Goal: Information Seeking & Learning: Learn about a topic

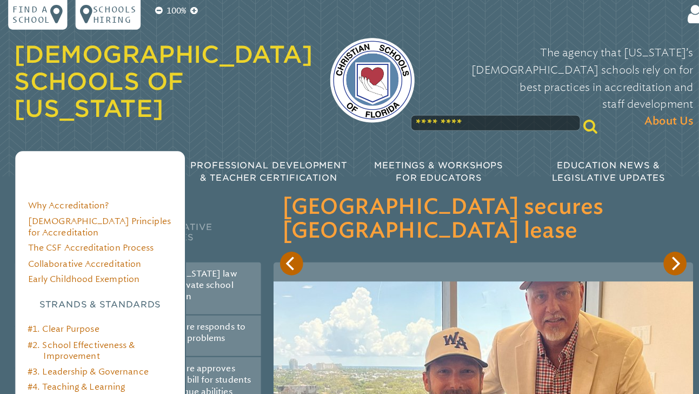
scroll to position [104, 0]
click at [96, 377] on link "#4. Teaching & Learning" at bounding box center [76, 382] width 96 height 10
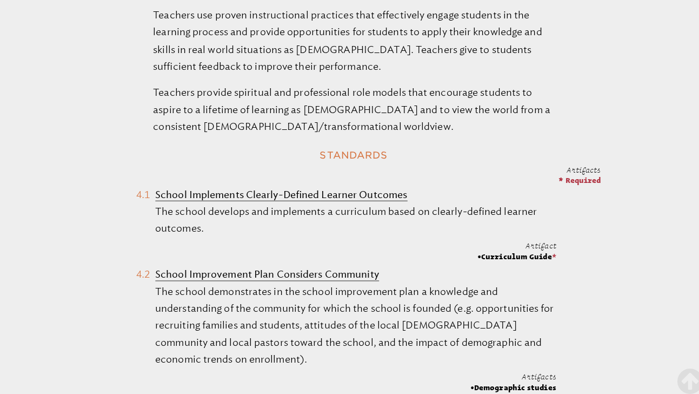
scroll to position [538, 0]
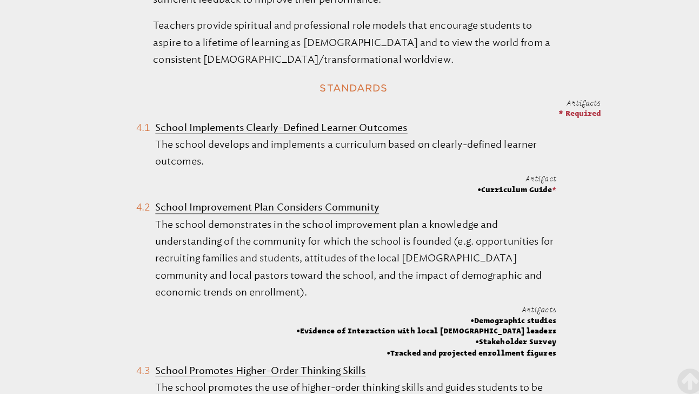
click b "School Promotes Higher-Order Thinking Skills"
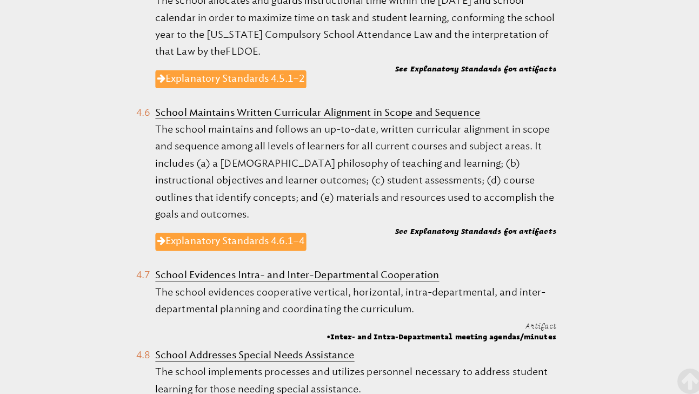
scroll to position [1113, 0]
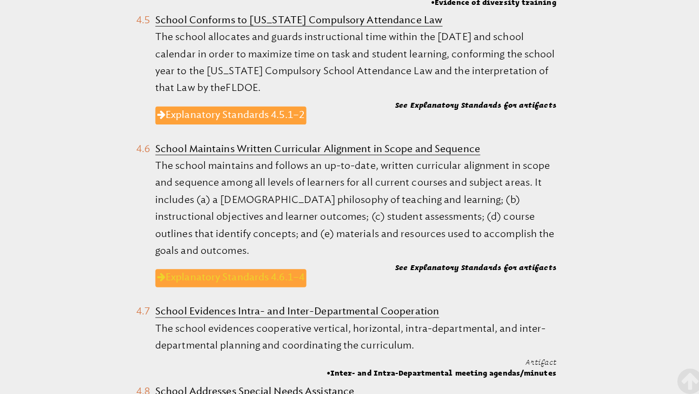
click link "Explanatory Standards 4.6.1–4"
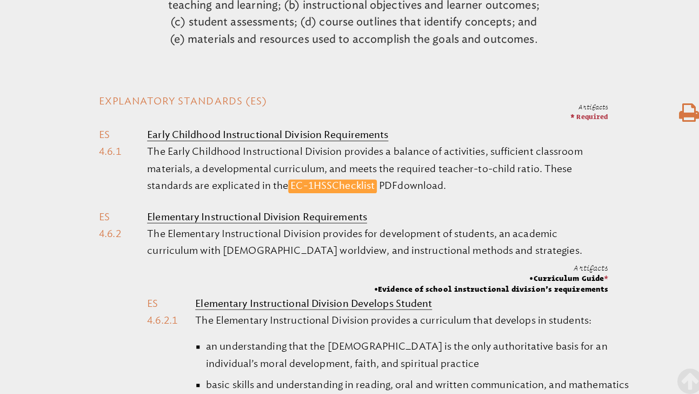
scroll to position [339, 0]
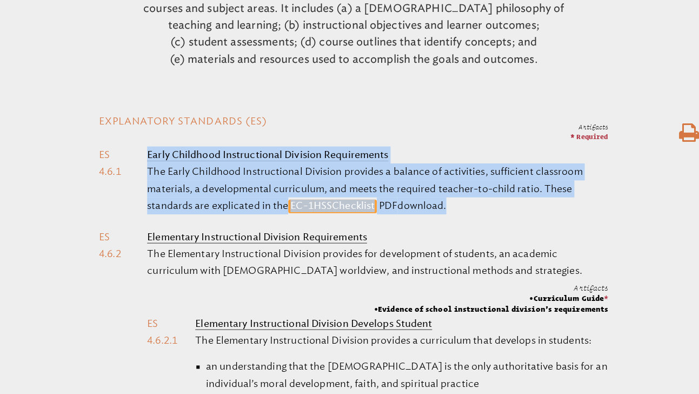
drag, startPoint x: 84, startPoint y: 230, endPoint x: 206, endPoint y: 279, distance: 131.2
click div "Artifacts * Required Early Childhood Instructional Division Requirements The Ea…"
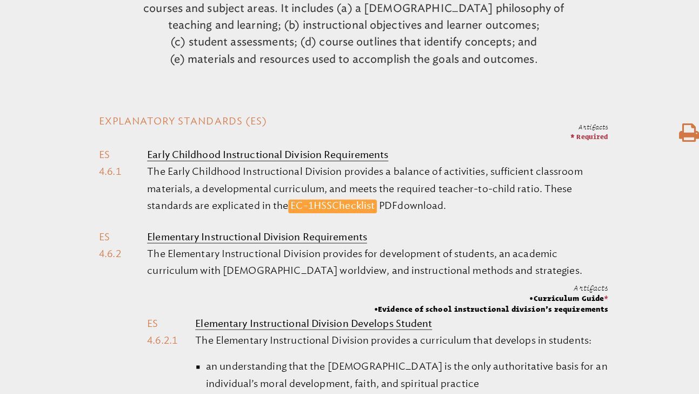
click li "Elementary Instructional Division Requirements The Elementary Instructional Div…"
drag, startPoint x: 461, startPoint y: 205, endPoint x: 436, endPoint y: 350, distance: 147.1
click ol "Early Childhood Instructional Division Requirements The Early Childhood Instruc…"
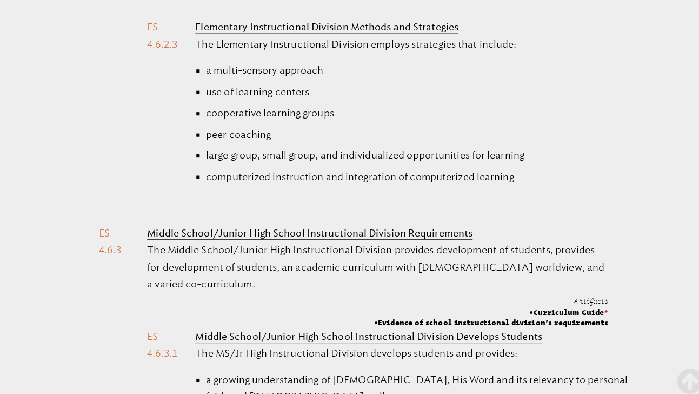
scroll to position [1258, 0]
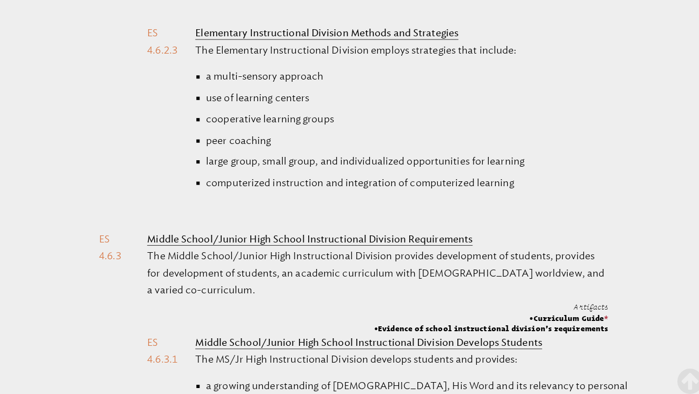
click li "computerized instruction and integration of computerized learning"
copy ol "Loremipsum Dolorsitametc Adipisci Elitseddoeiu Tem Incididunt Utlaboreetdol Mag…"
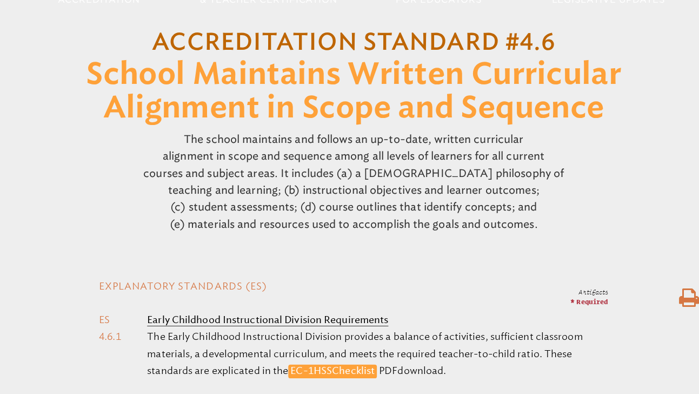
scroll to position [182, 0]
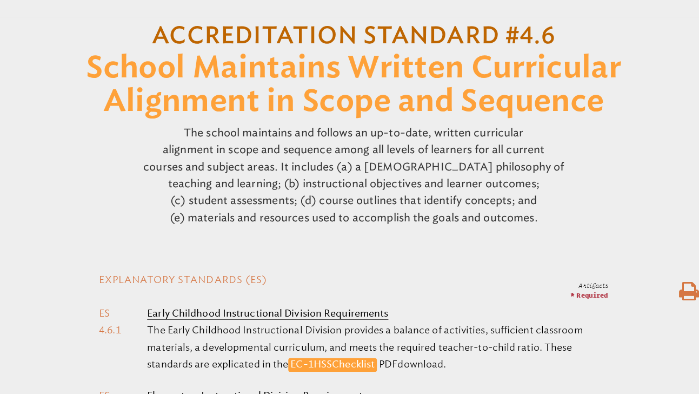
click div "The school maintains and follows an up-to-date, written curricular alignment in…"
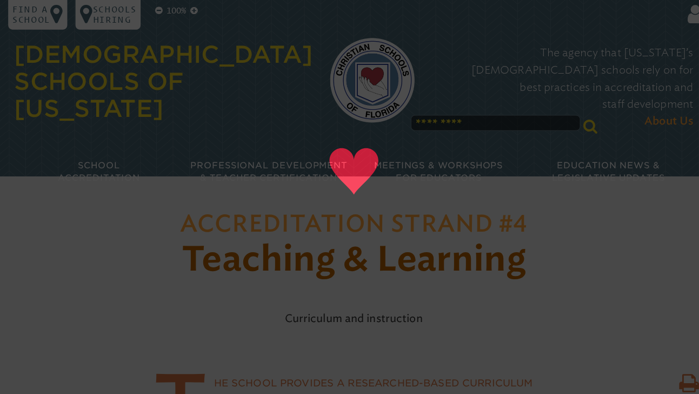
click header "Accreditation Strand #4 Teaching & Learning Curriculum and instruction"
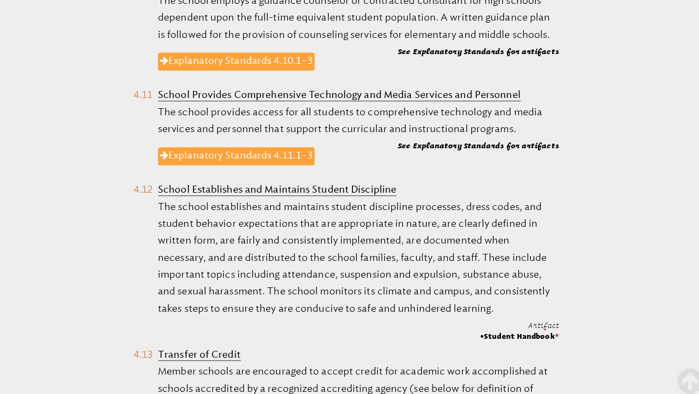
scroll to position [1691, 0]
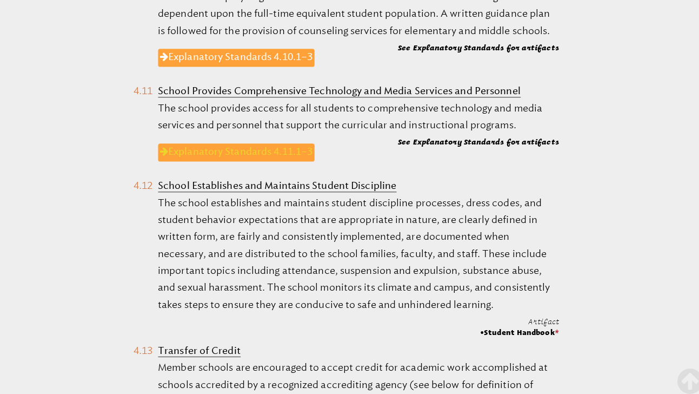
click at [211, 142] on link "Explanatory Standards 4.11.1–3" at bounding box center [233, 151] width 155 height 18
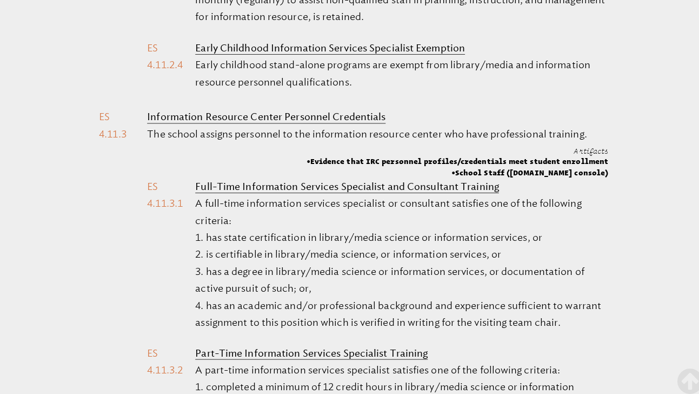
scroll to position [1712, 0]
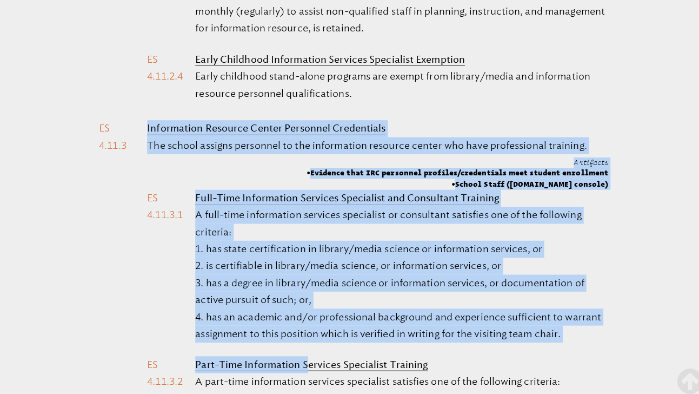
drag, startPoint x: 139, startPoint y: 99, endPoint x: 302, endPoint y: 330, distance: 282.8
click at [302, 330] on li "Information Resource Center Personnel Credentials The school assigns personnel …" at bounding box center [349, 324] width 503 height 411
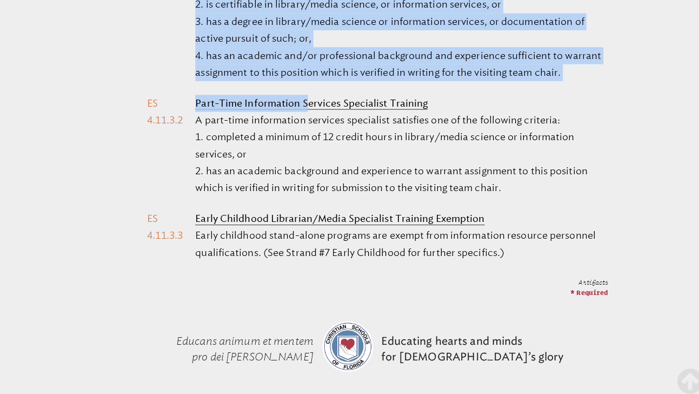
scroll to position [1964, 0]
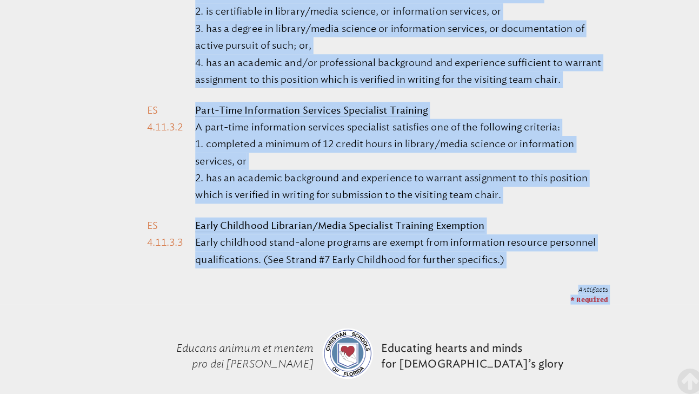
click at [597, 292] on span "* Required" at bounding box center [582, 295] width 37 height 7
copy ol "Information Resource Center Personnel Credentials The school assigns personnel …"
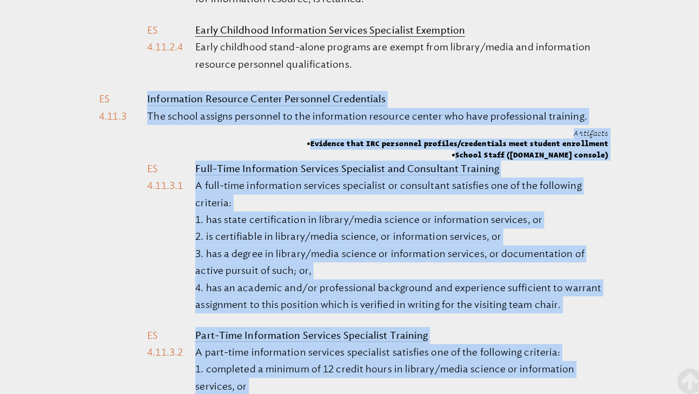
scroll to position [1596, 0]
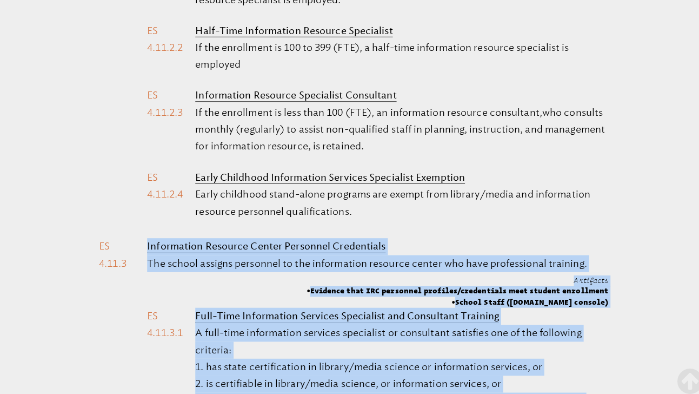
click at [327, 282] on span "Evidence that IRC personnel profiles/credentials meet student enrollment" at bounding box center [452, 287] width 298 height 11
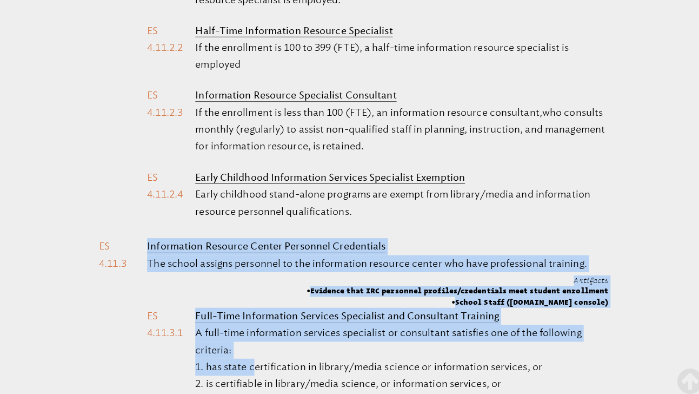
drag, startPoint x: 138, startPoint y: 282, endPoint x: 246, endPoint y: 327, distance: 116.9
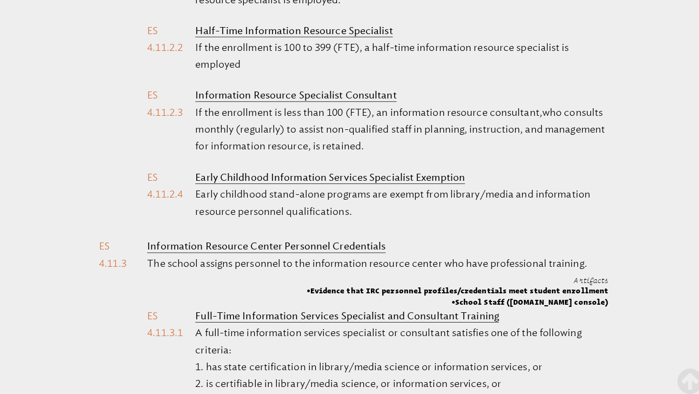
scroll to position [1597, 0]
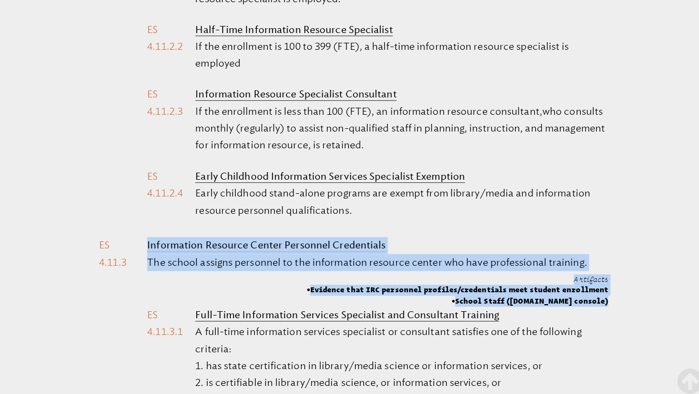
drag, startPoint x: 145, startPoint y: 282, endPoint x: 166, endPoint y: 297, distance: 25.6
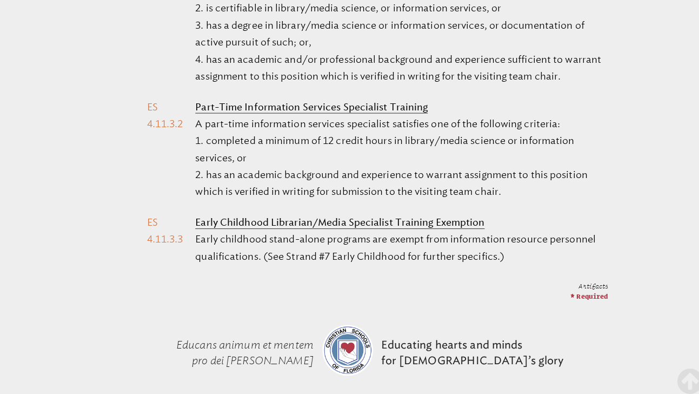
scroll to position [1949, 0]
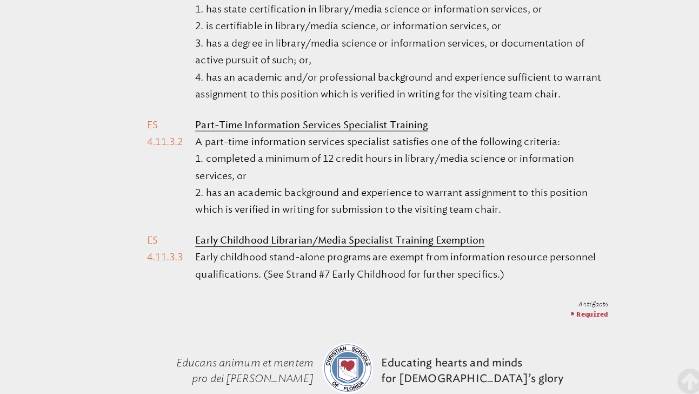
click at [509, 249] on p "Early childhood stand-alone programs are exempt from information resource perso…" at bounding box center [397, 263] width 408 height 34
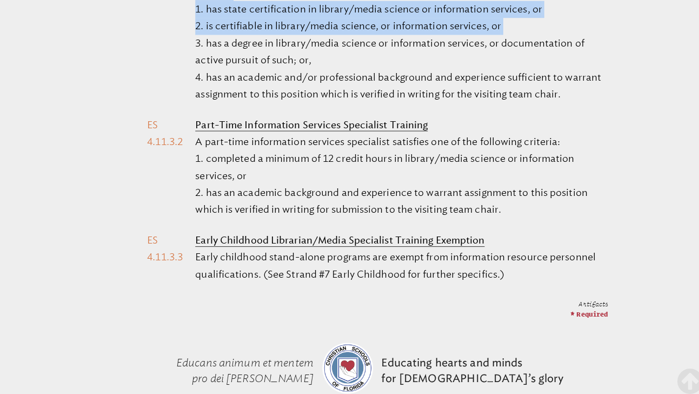
drag, startPoint x: 509, startPoint y: 249, endPoint x: 334, endPoint y: 35, distance: 277.0
click at [334, 35] on ol "Full-Time Information Services Specialist and Consultant Training A full-time i…" at bounding box center [373, 107] width 456 height 364
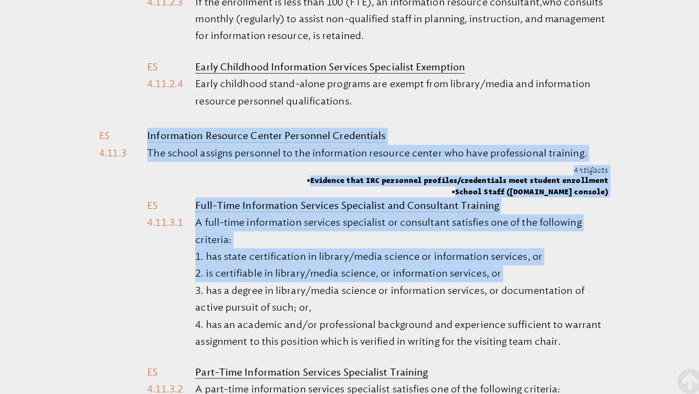
scroll to position [1698, 0]
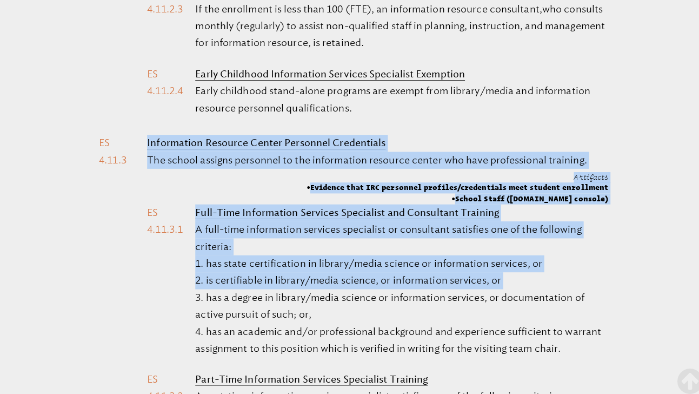
click at [143, 177] on li "Information Resource Center Personnel Credentials The school assigns personnel …" at bounding box center [349, 338] width 503 height 411
click at [145, 193] on li "Information Resource Center Personnel Credentials The school assigns personnel …" at bounding box center [349, 338] width 503 height 411
click at [145, 200] on li "Information Resource Center Personnel Credentials The school assigns personnel …" at bounding box center [349, 338] width 503 height 411
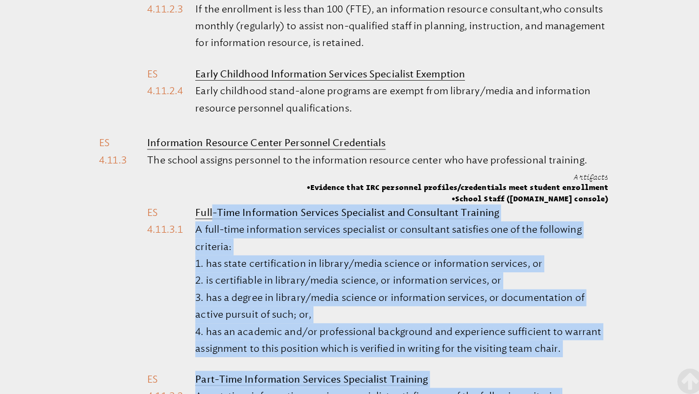
click at [208, 204] on b "Full-Time Information Services Specialist and Consultant Training" at bounding box center [343, 210] width 300 height 12
click at [195, 204] on b "Full-Time Information Services Specialist and Consultant Training" at bounding box center [343, 210] width 300 height 12
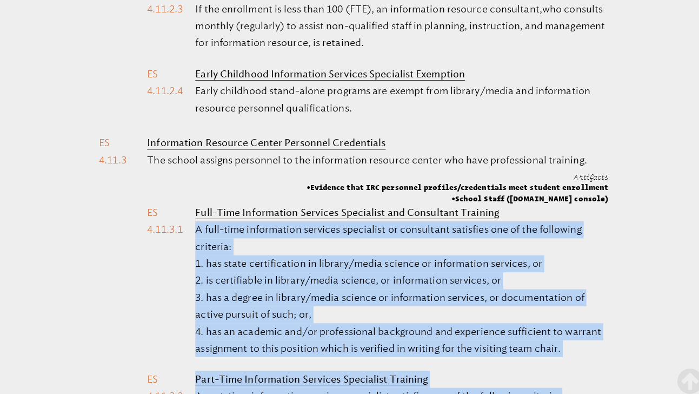
click at [197, 204] on p "Full-Time Information Services Specialist and Consultant Training" at bounding box center [343, 210] width 300 height 12
click at [191, 202] on li "Full-Time Information Services Specialist and Consultant Training A full-time i…" at bounding box center [373, 282] width 456 height 161
copy div "Full-Time Information Services Specialist and Consultant Training A full-time i…"
click at [273, 176] on ol "Full-Time Information Services Specialist and Consultant Training A full-time i…" at bounding box center [373, 358] width 456 height 364
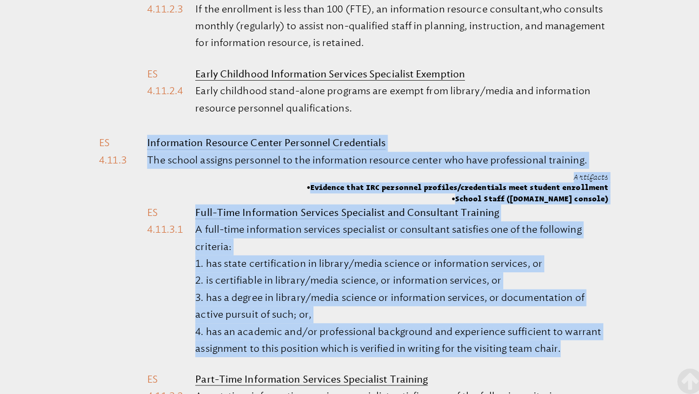
drag, startPoint x: 145, startPoint y: 112, endPoint x: 245, endPoint y: 336, distance: 245.7
click at [245, 336] on li "Information Resource Center Personnel Credentials The school assigns personnel …" at bounding box center [349, 338] width 503 height 411
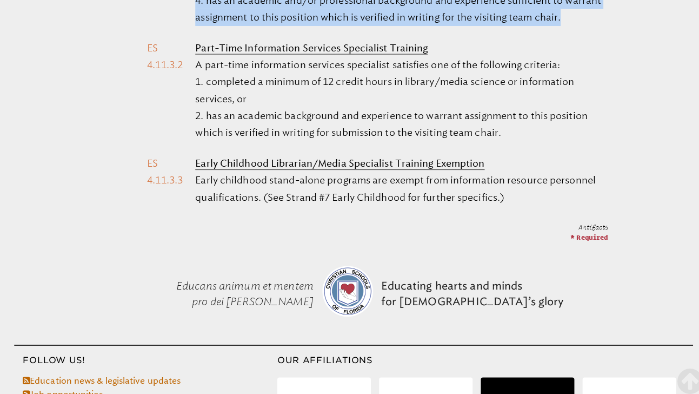
scroll to position [1938, 0]
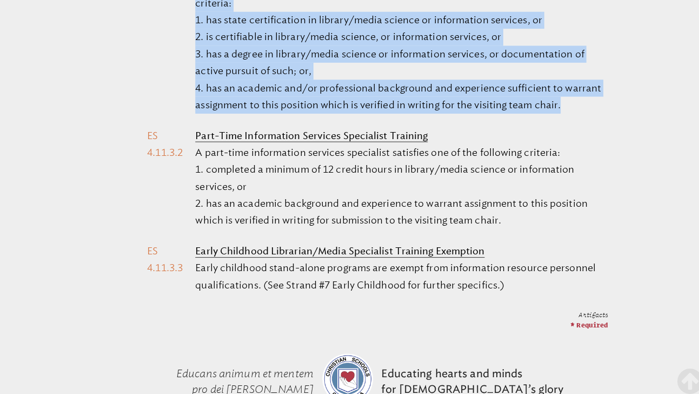
click at [506, 258] on p "Early childhood stand-alone programs are exempt from information resource perso…" at bounding box center [397, 274] width 408 height 34
copy ol "Information Resource Center Personnel Credentials The school assigns personnel …"
